Goal: Task Accomplishment & Management: Manage account settings

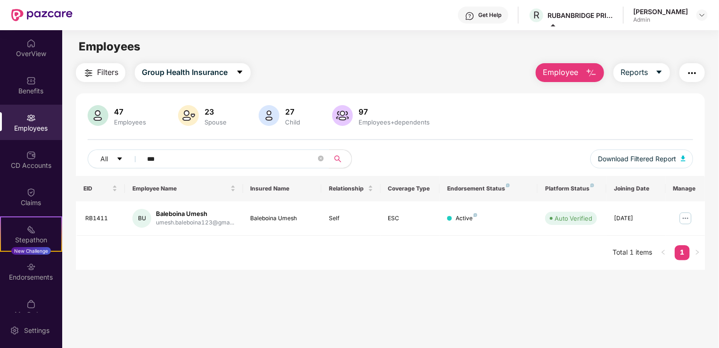
scroll to position [30, 0]
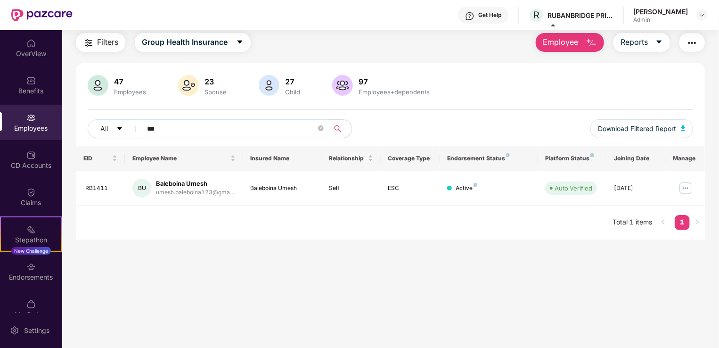
click at [256, 250] on main "Employees Filters Group Health Insurance Employee Reports 47 Employees 23 Spous…" at bounding box center [390, 174] width 656 height 348
click at [685, 189] on img at bounding box center [685, 187] width 15 height 15
click at [591, 42] on img "button" at bounding box center [591, 42] width 11 height 11
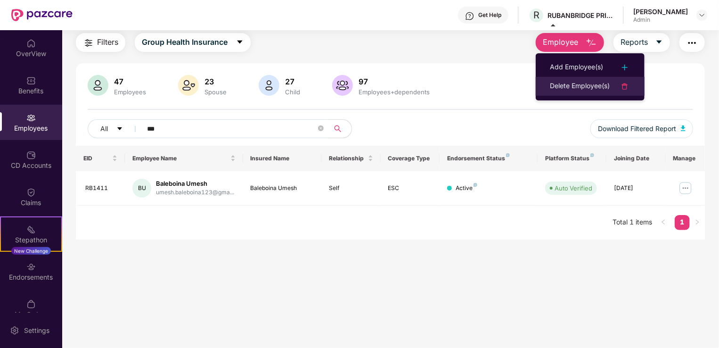
click at [567, 85] on div "Delete Employee(s)" at bounding box center [580, 86] width 60 height 11
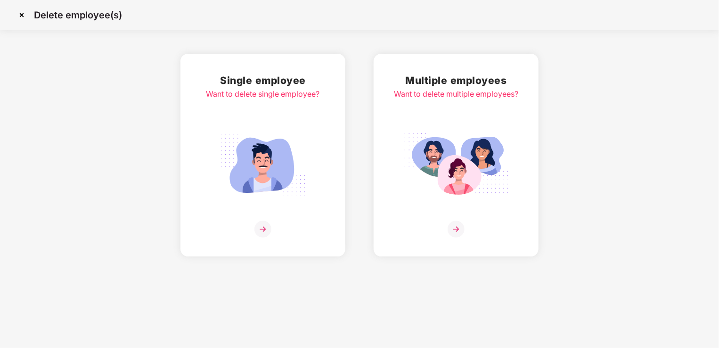
click at [262, 229] on img at bounding box center [262, 229] width 17 height 17
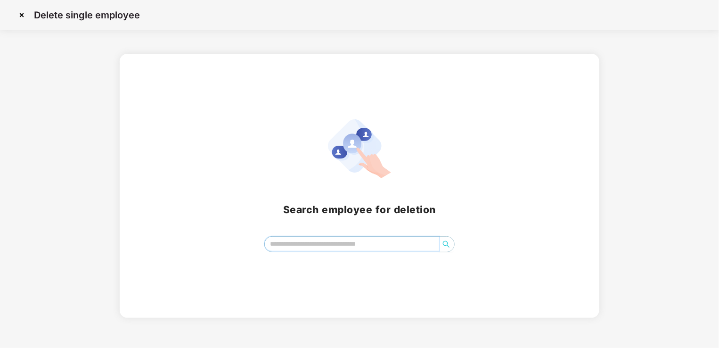
click at [312, 246] on input "search" at bounding box center [352, 244] width 174 height 14
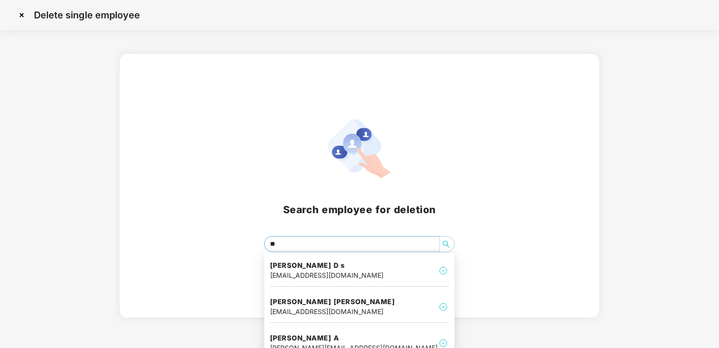
type input "***"
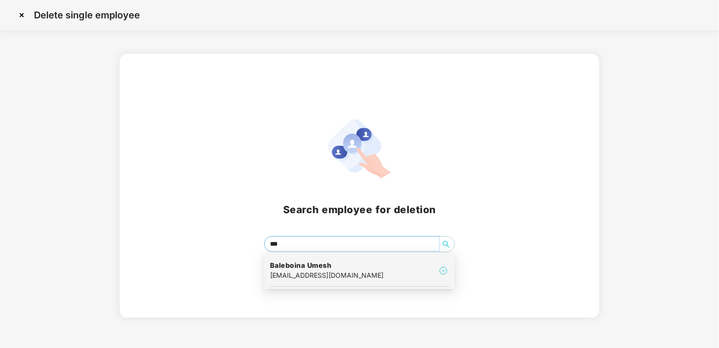
click at [312, 267] on h4 "Baleboina Umesh" at bounding box center [327, 265] width 114 height 9
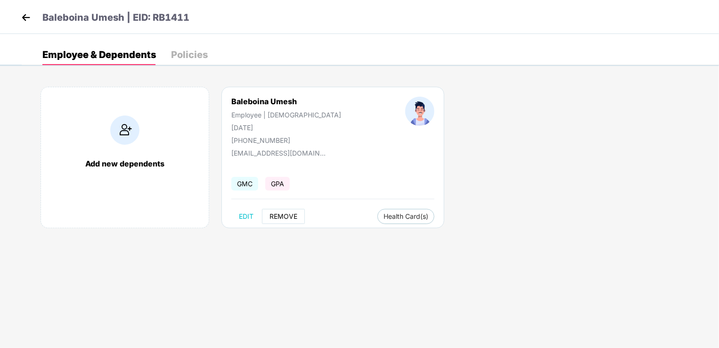
click at [281, 216] on span "REMOVE" at bounding box center [284, 217] width 28 height 8
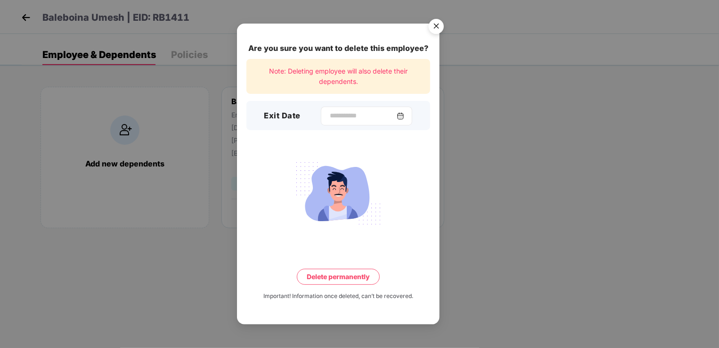
click at [404, 117] on img at bounding box center [401, 116] width 8 height 8
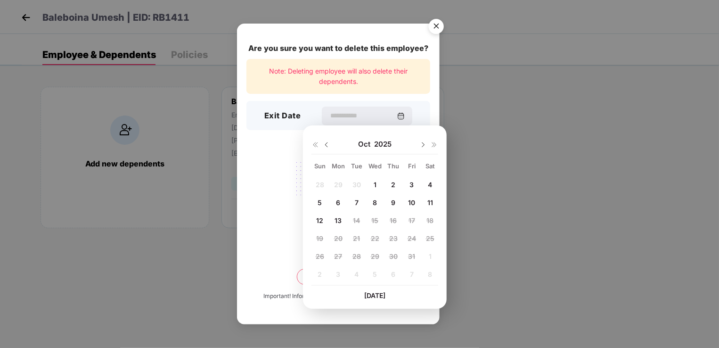
click at [325, 143] on img at bounding box center [327, 145] width 8 height 8
click at [321, 219] on span "14" at bounding box center [319, 220] width 7 height 8
type input "**********"
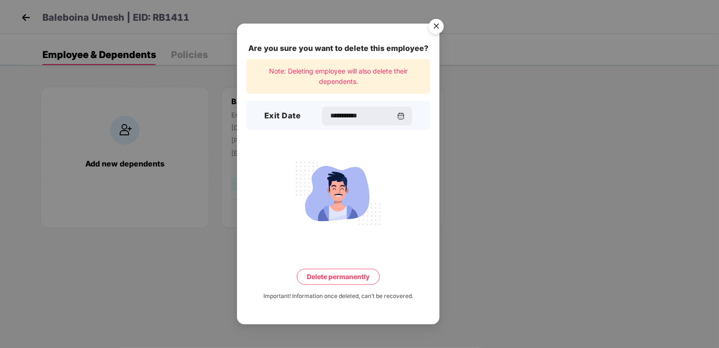
click at [343, 274] on button "Delete permanently" at bounding box center [338, 277] width 83 height 16
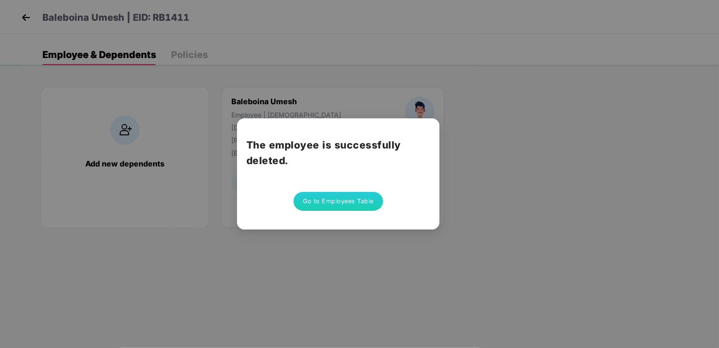
click at [326, 207] on button "Go to Employees Table" at bounding box center [339, 201] width 90 height 19
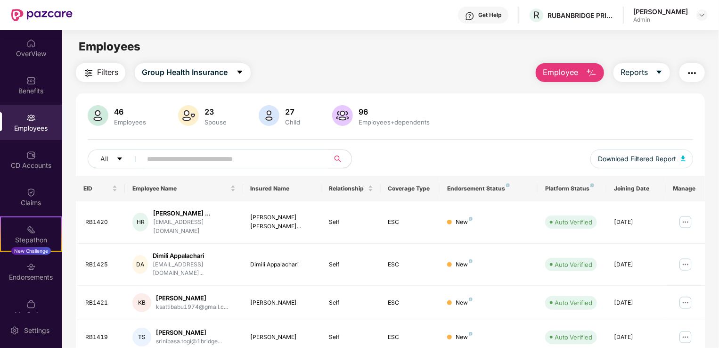
click at [26, 123] on div "Employees" at bounding box center [31, 127] width 62 height 9
